Goal: Information Seeking & Learning: Learn about a topic

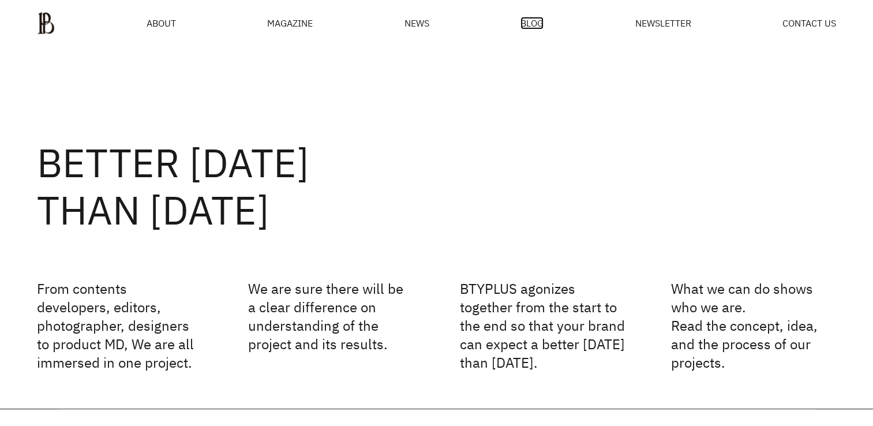
click at [531, 24] on span "BLOG" at bounding box center [531, 22] width 23 height 9
click at [405, 26] on span "NEWS" at bounding box center [417, 22] width 25 height 9
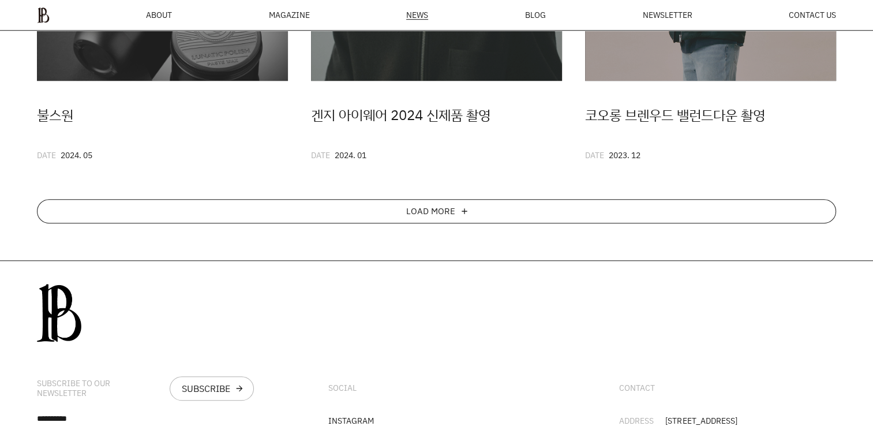
click at [675, 218] on div "LOAD MORE add" at bounding box center [436, 211] width 799 height 24
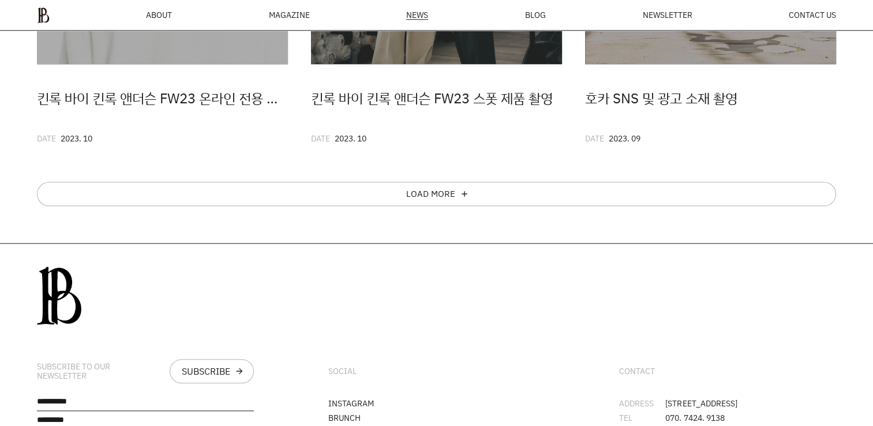
scroll to position [1138, 0]
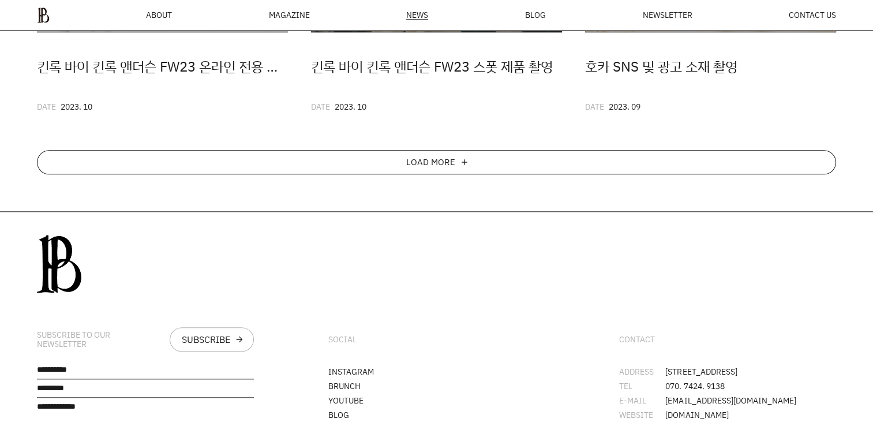
click at [676, 167] on div "LOAD MORE add" at bounding box center [436, 162] width 799 height 24
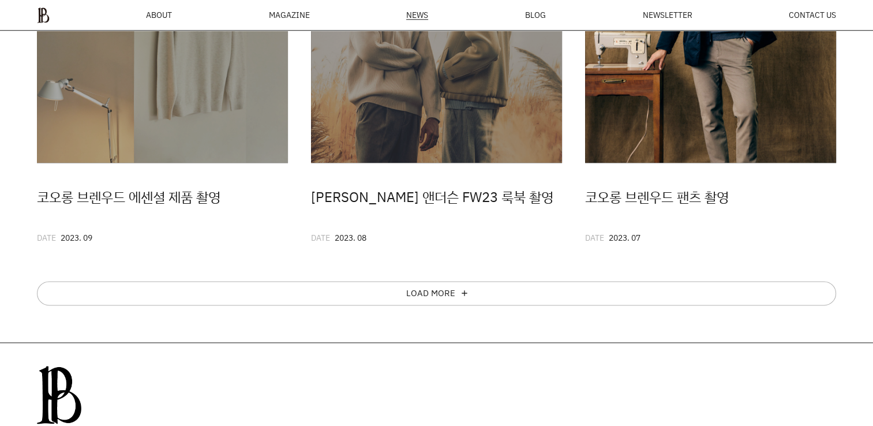
scroll to position [1369, 0]
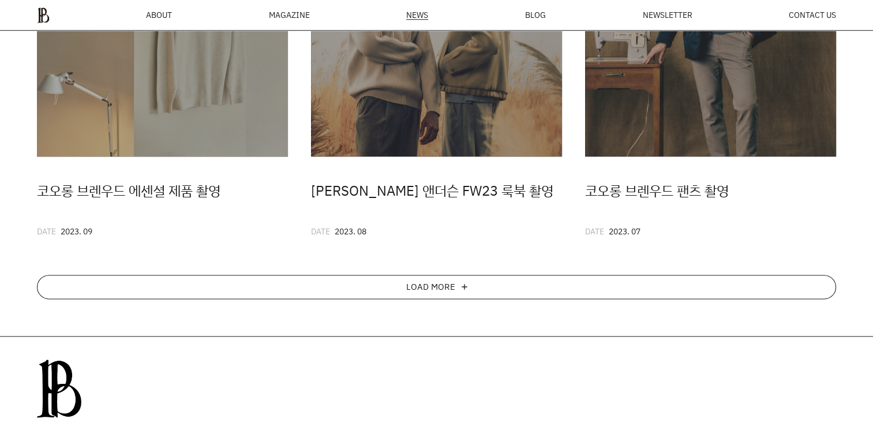
click at [537, 287] on div "LOAD MORE add" at bounding box center [436, 287] width 799 height 24
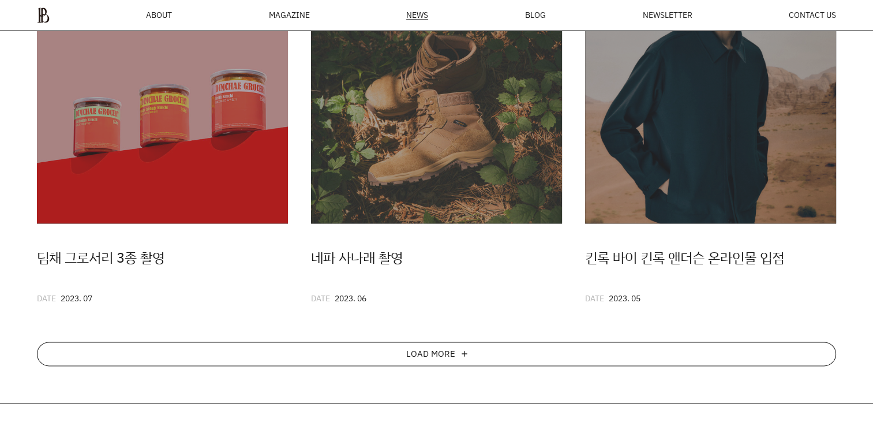
click at [545, 353] on div "LOAD MORE add" at bounding box center [436, 354] width 799 height 24
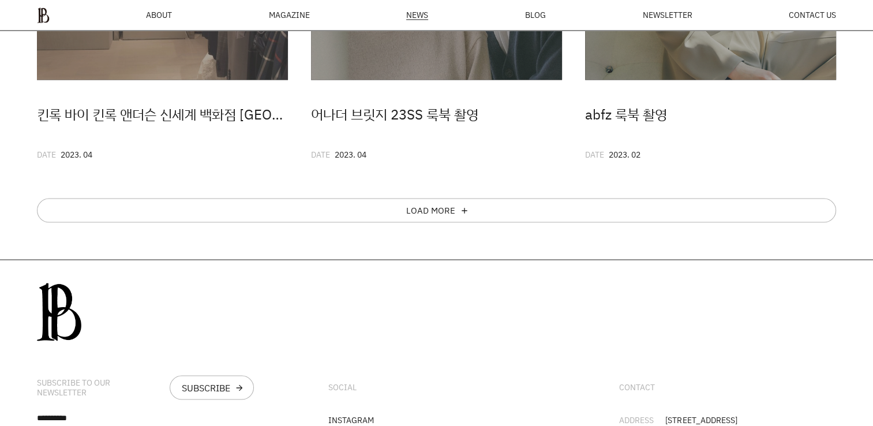
scroll to position [2177, 0]
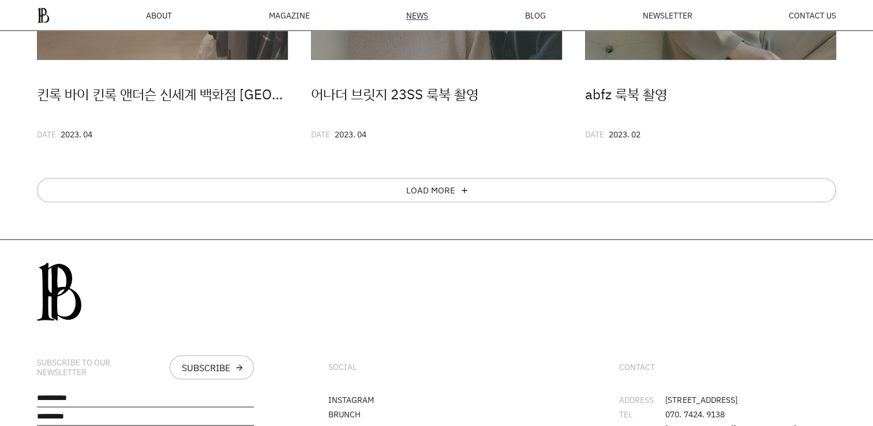
click at [509, 183] on div "LOAD MORE add" at bounding box center [436, 190] width 799 height 24
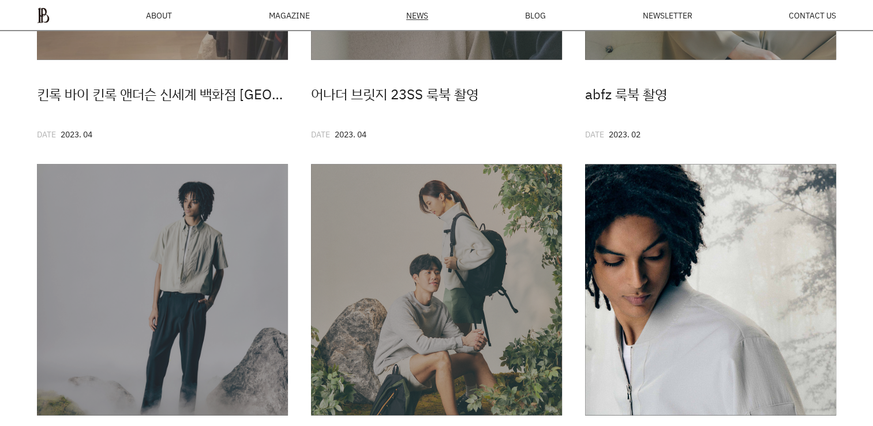
scroll to position [2407, 0]
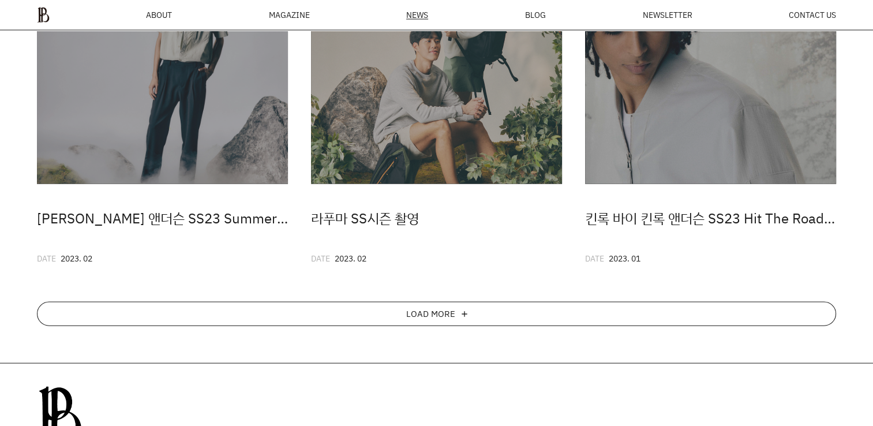
click at [630, 313] on div "LOAD MORE add" at bounding box center [436, 314] width 799 height 24
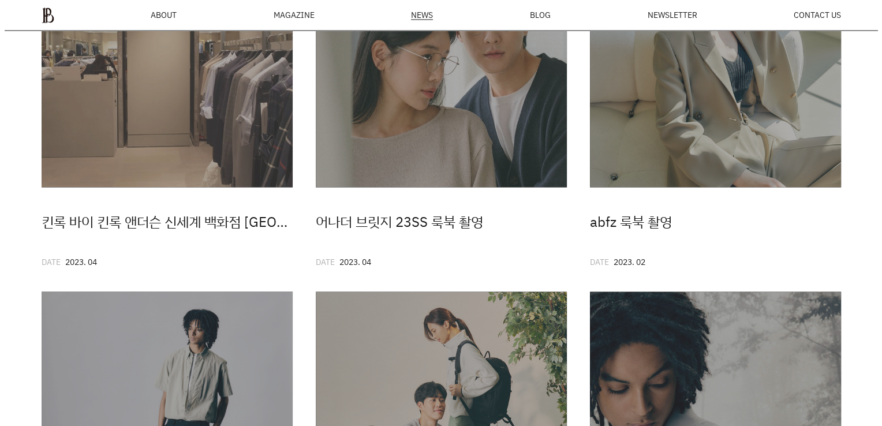
scroll to position [2003, 0]
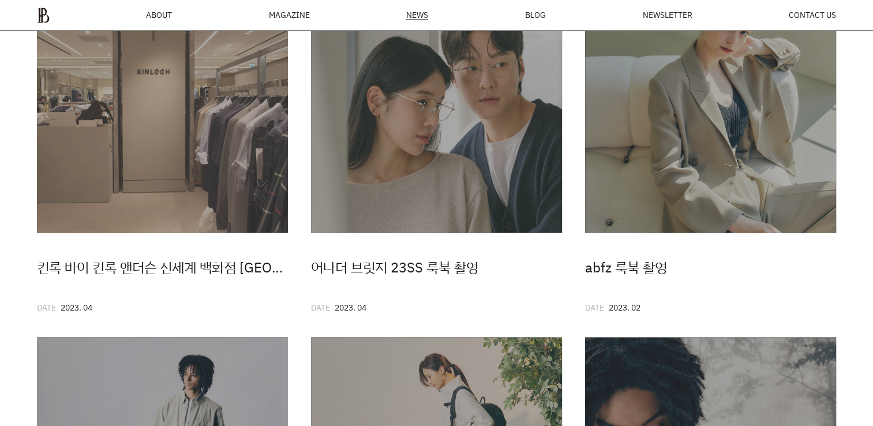
click at [278, 11] on div "MAGAZINE" at bounding box center [289, 15] width 41 height 8
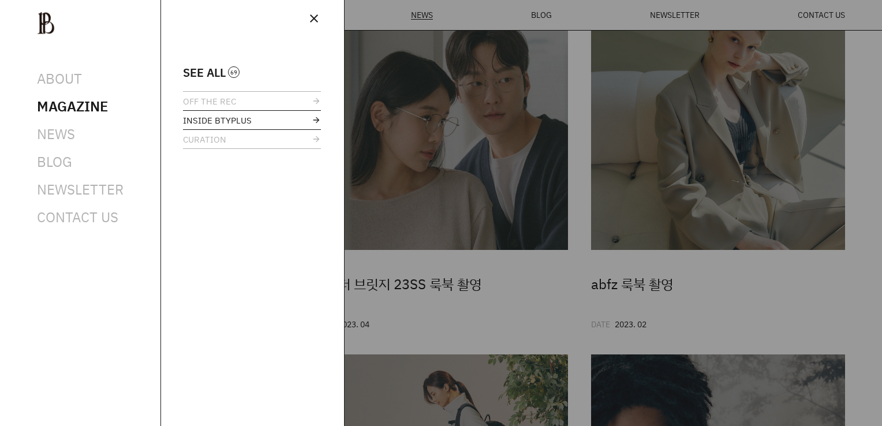
click at [215, 124] on span "INSIDE BTYPLUS" at bounding box center [217, 120] width 69 height 9
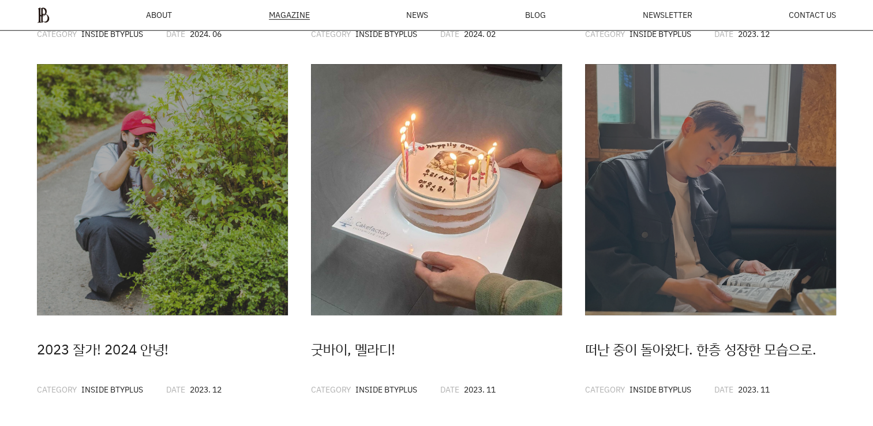
scroll to position [578, 0]
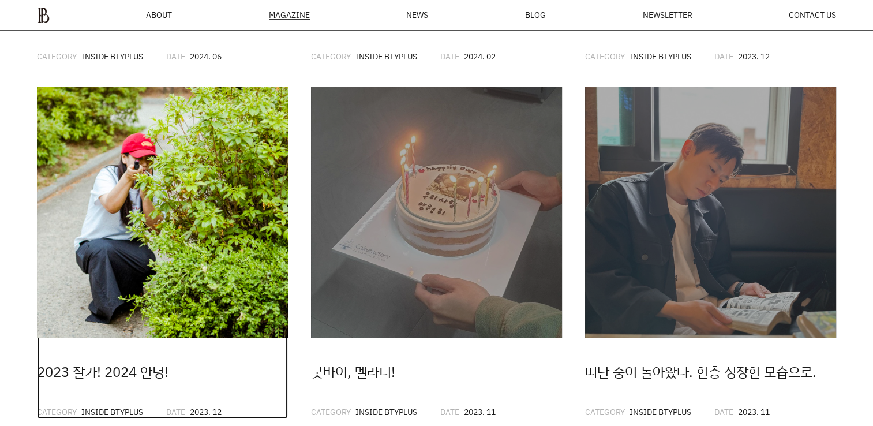
click at [182, 223] on img at bounding box center [162, 212] width 251 height 251
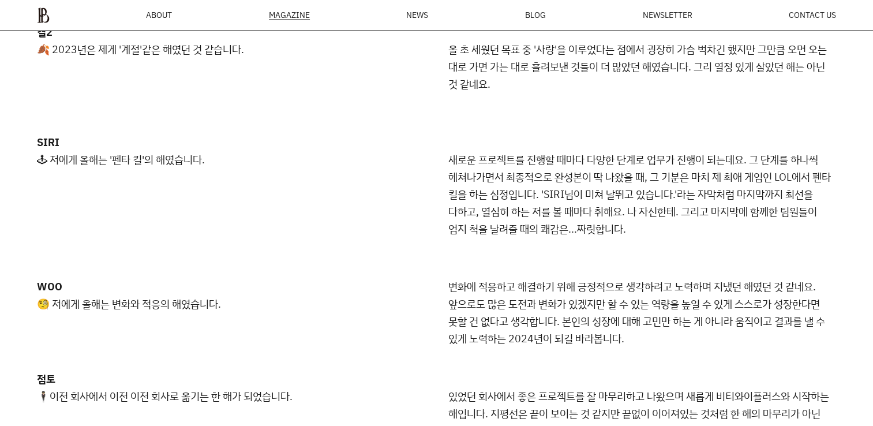
scroll to position [2177, 0]
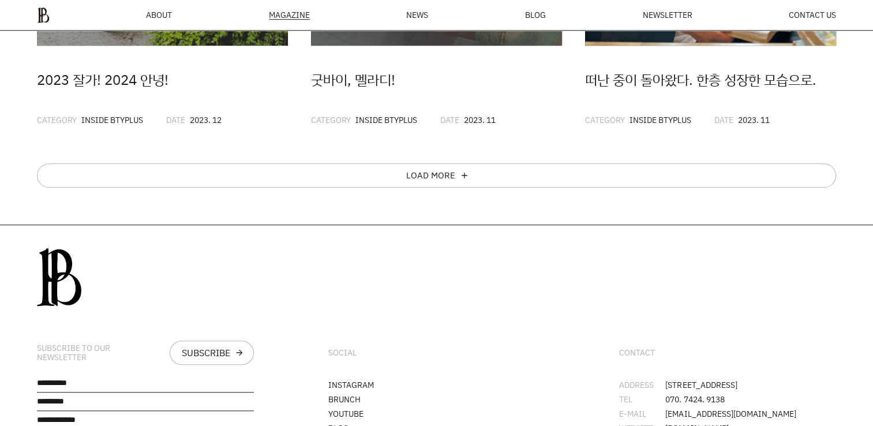
scroll to position [940, 0]
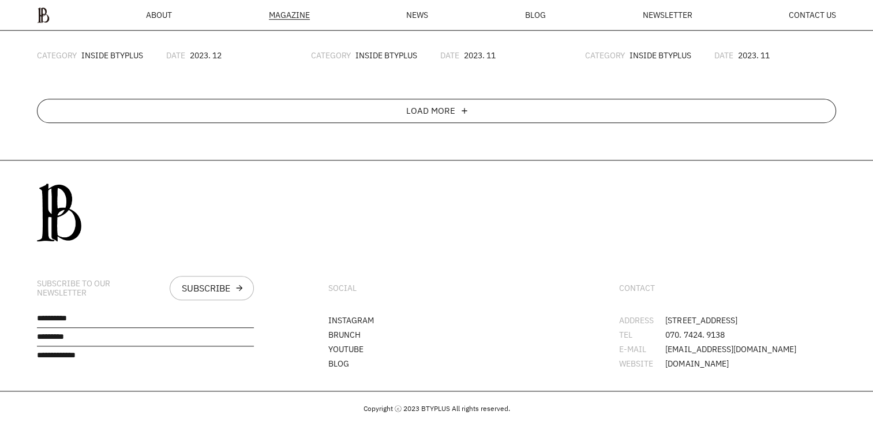
click at [501, 104] on div "LOAD MORE add" at bounding box center [436, 111] width 799 height 24
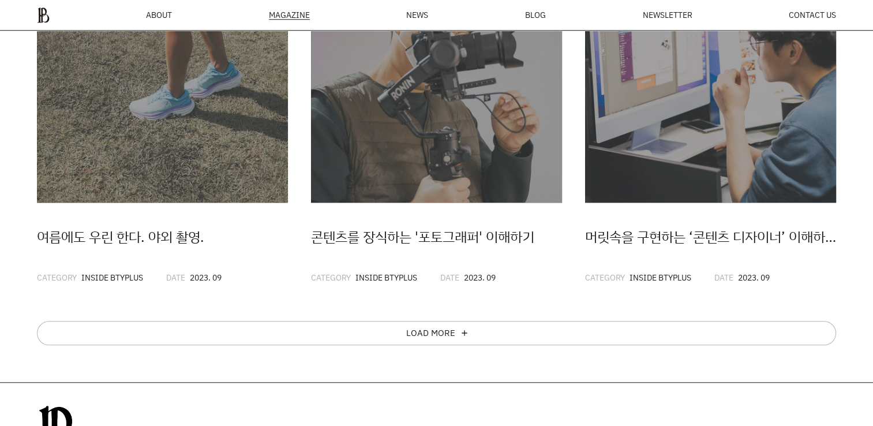
scroll to position [1113, 0]
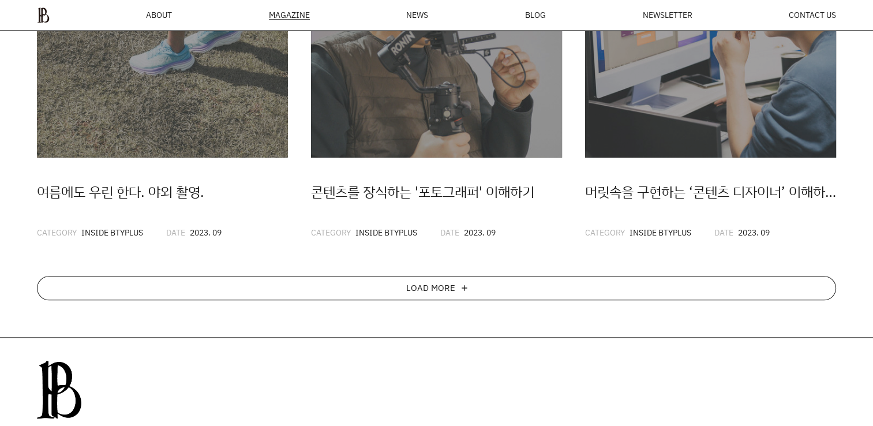
click at [606, 289] on div "LOAD MORE add" at bounding box center [436, 288] width 799 height 24
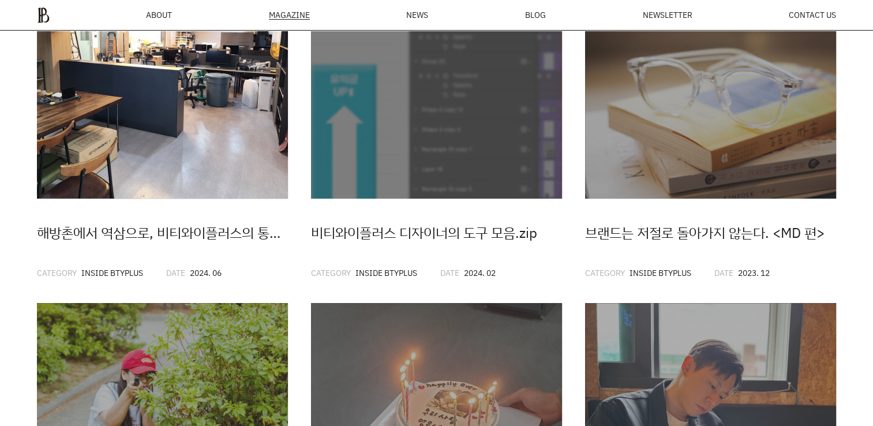
scroll to position [363, 0]
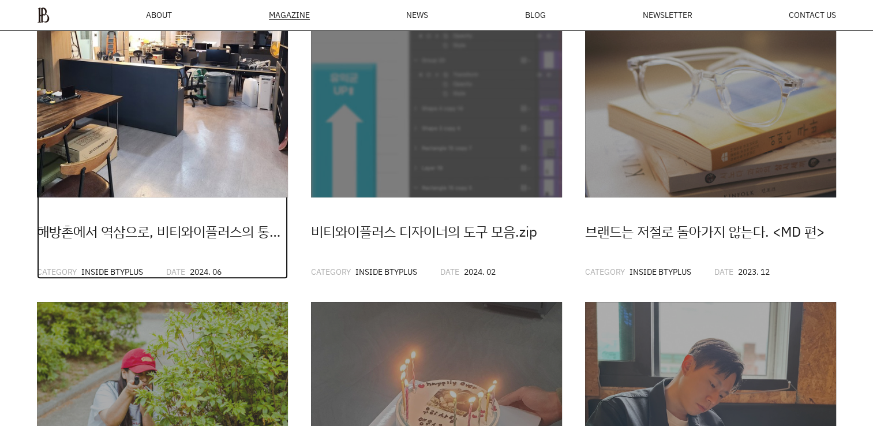
click at [139, 84] on img at bounding box center [162, 71] width 251 height 251
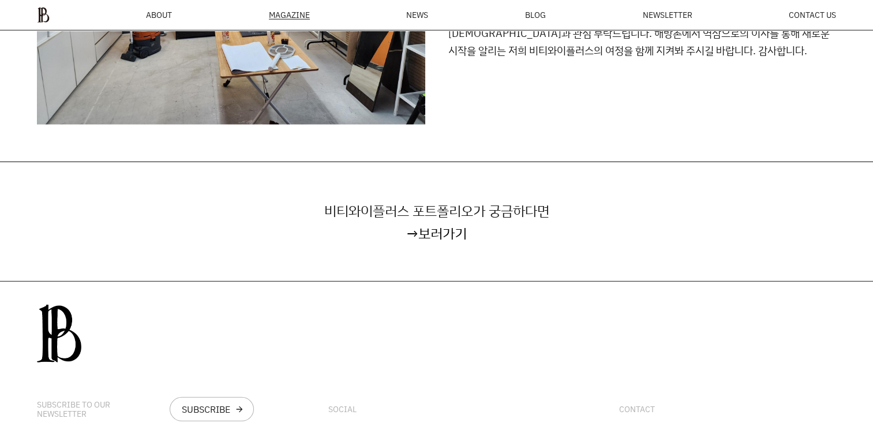
scroll to position [3142, 0]
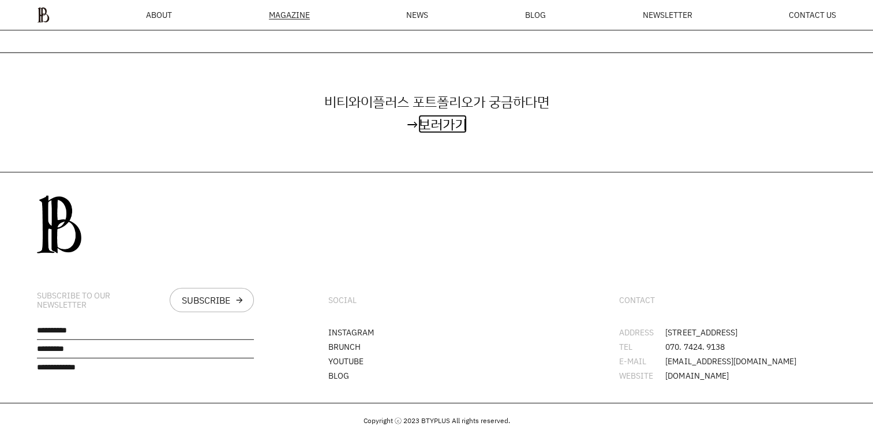
click at [458, 115] on link "보러가기" at bounding box center [442, 124] width 48 height 18
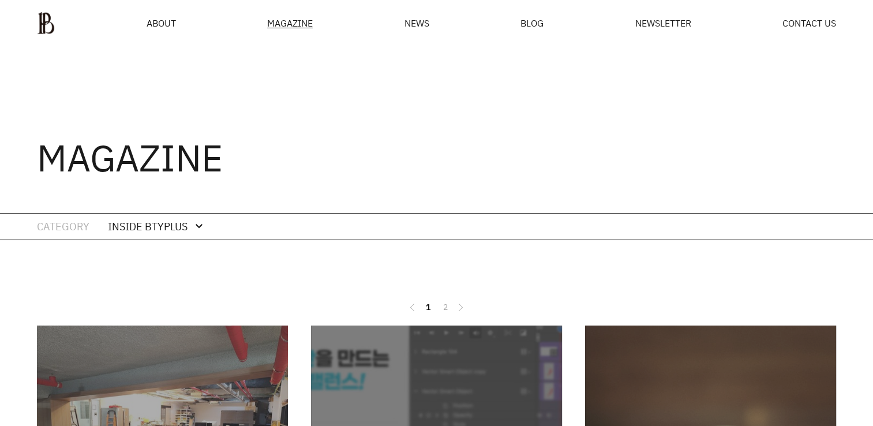
click at [283, 27] on div "MAGAZINE" at bounding box center [290, 23] width 46 height 10
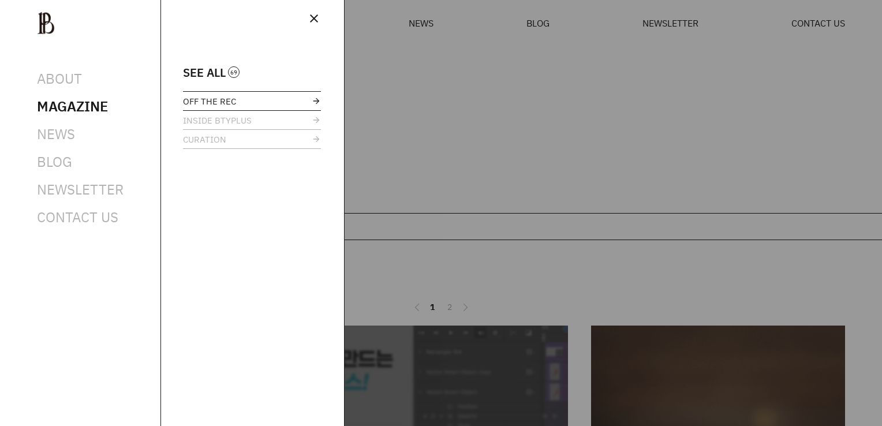
click at [212, 104] on span "OFF THE REC" at bounding box center [209, 101] width 53 height 9
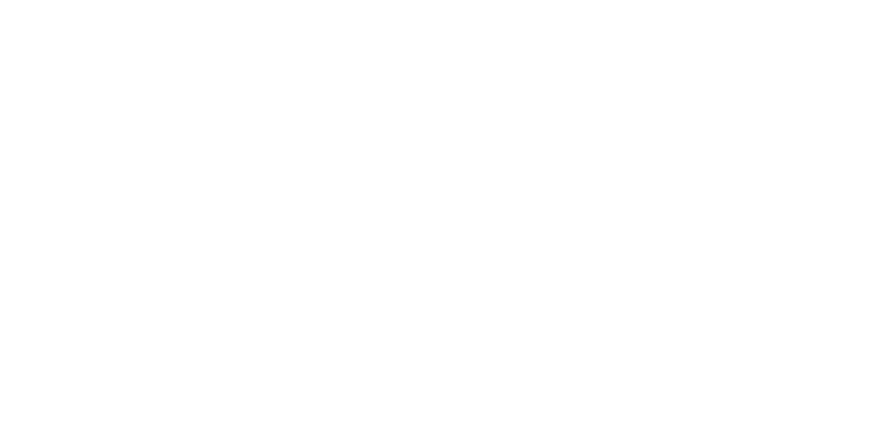
click at [0, 0] on html at bounding box center [0, 0] width 0 height 0
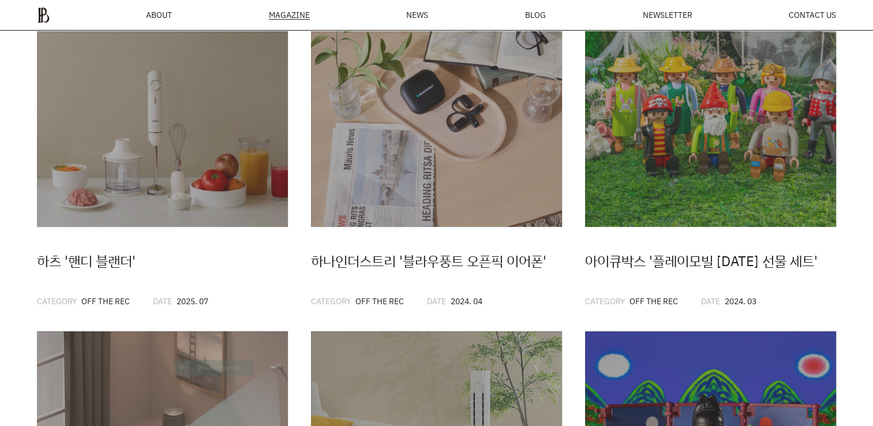
scroll to position [330, 0]
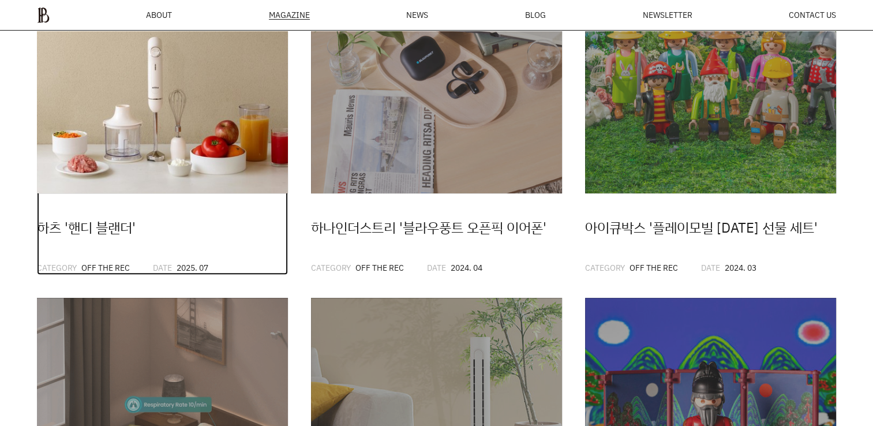
click at [126, 59] on img at bounding box center [162, 67] width 251 height 251
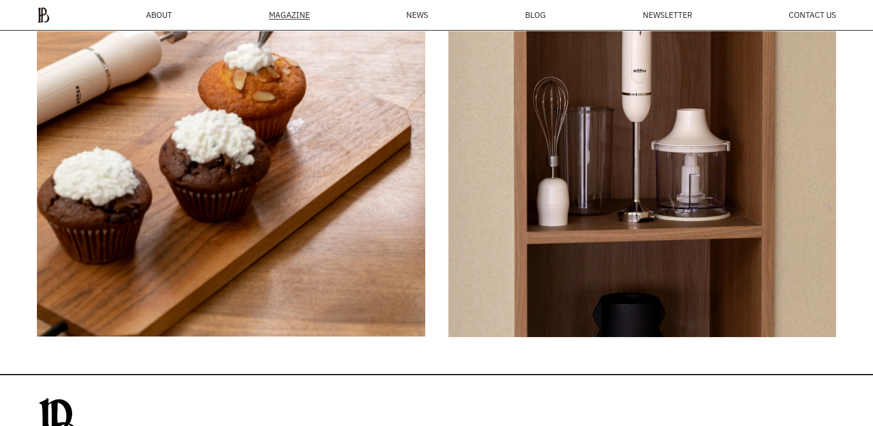
scroll to position [4139, 0]
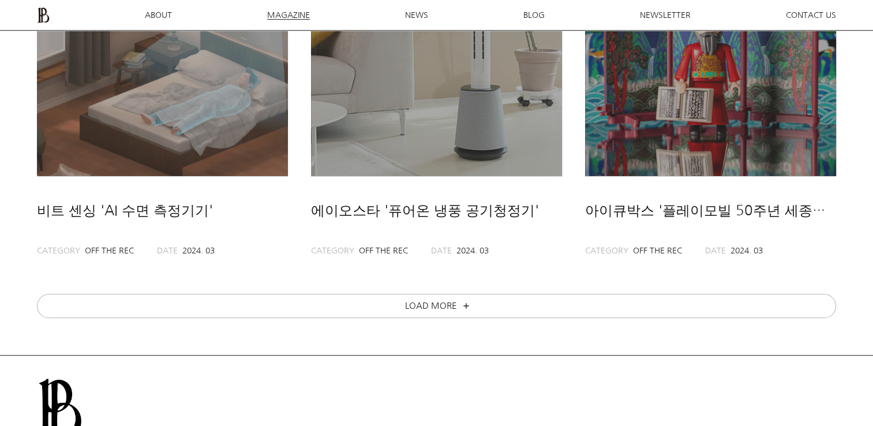
scroll to position [734, 0]
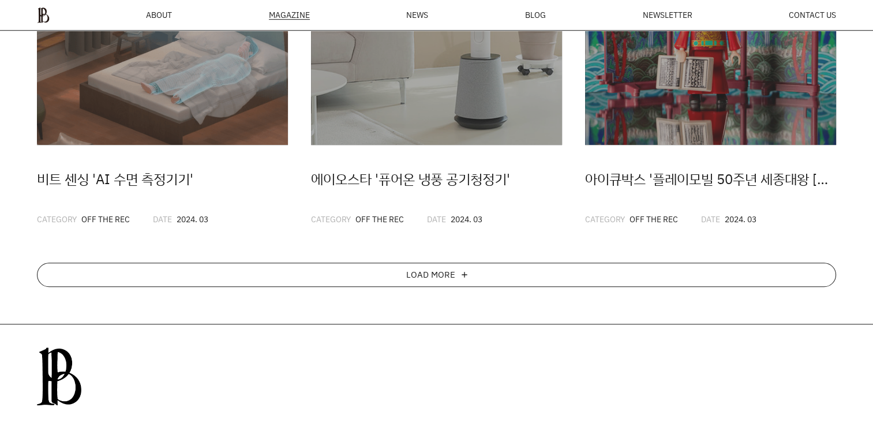
click at [482, 286] on div "LOAD MORE add" at bounding box center [436, 275] width 799 height 24
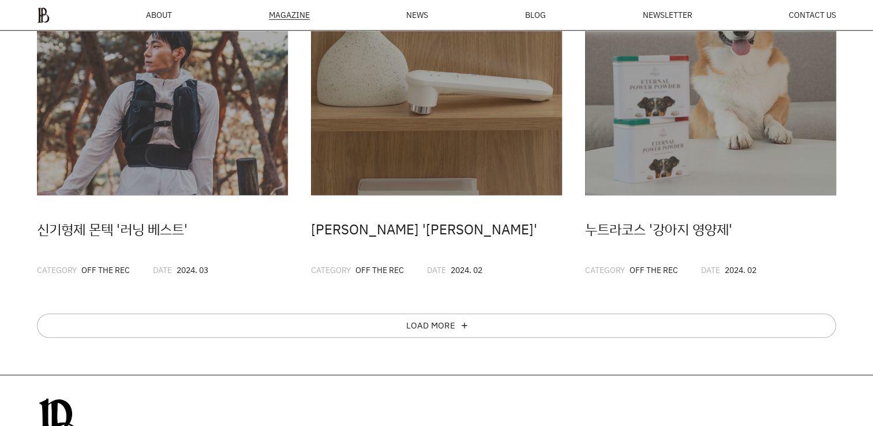
scroll to position [1138, 0]
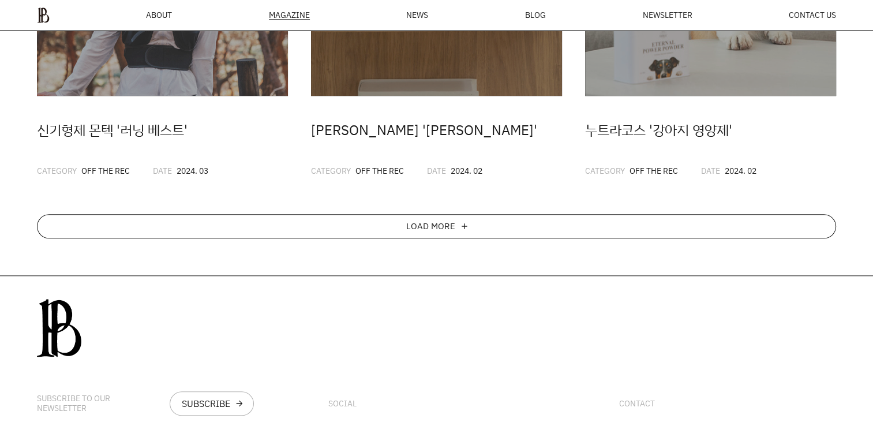
click at [463, 226] on div "add" at bounding box center [464, 226] width 9 height 9
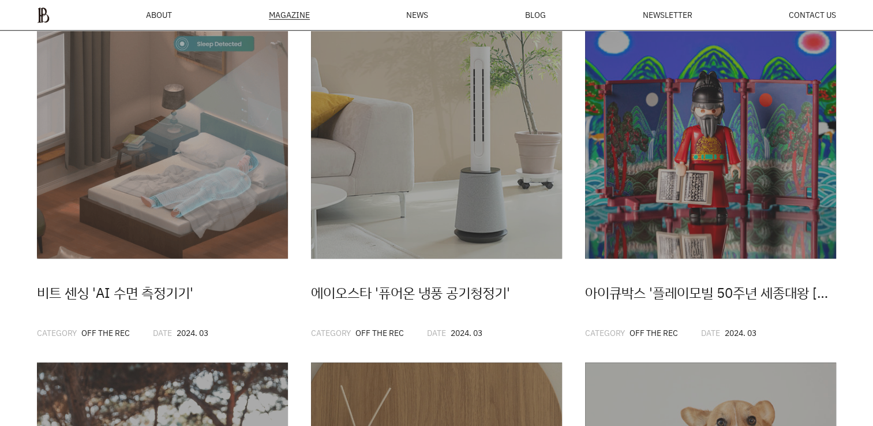
scroll to position [619, 0]
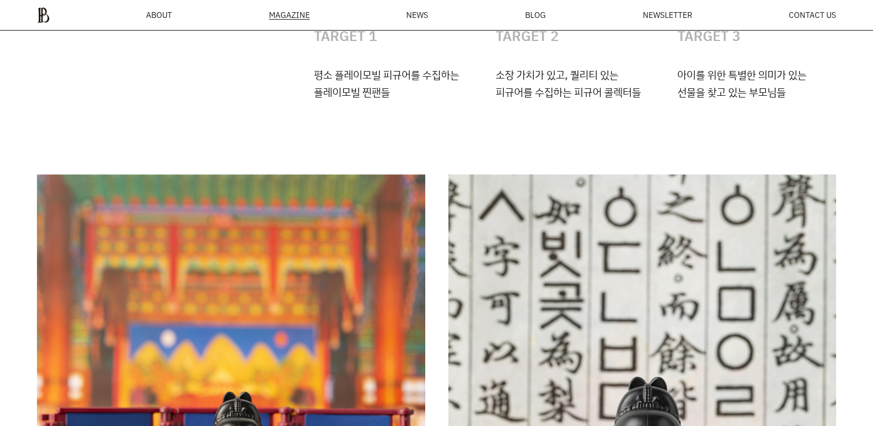
scroll to position [4529, 0]
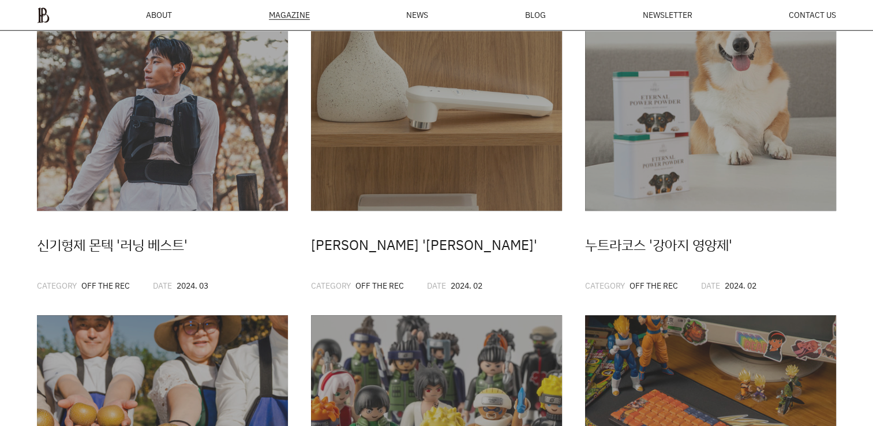
scroll to position [1023, 0]
